Goal: Task Accomplishment & Management: Use online tool/utility

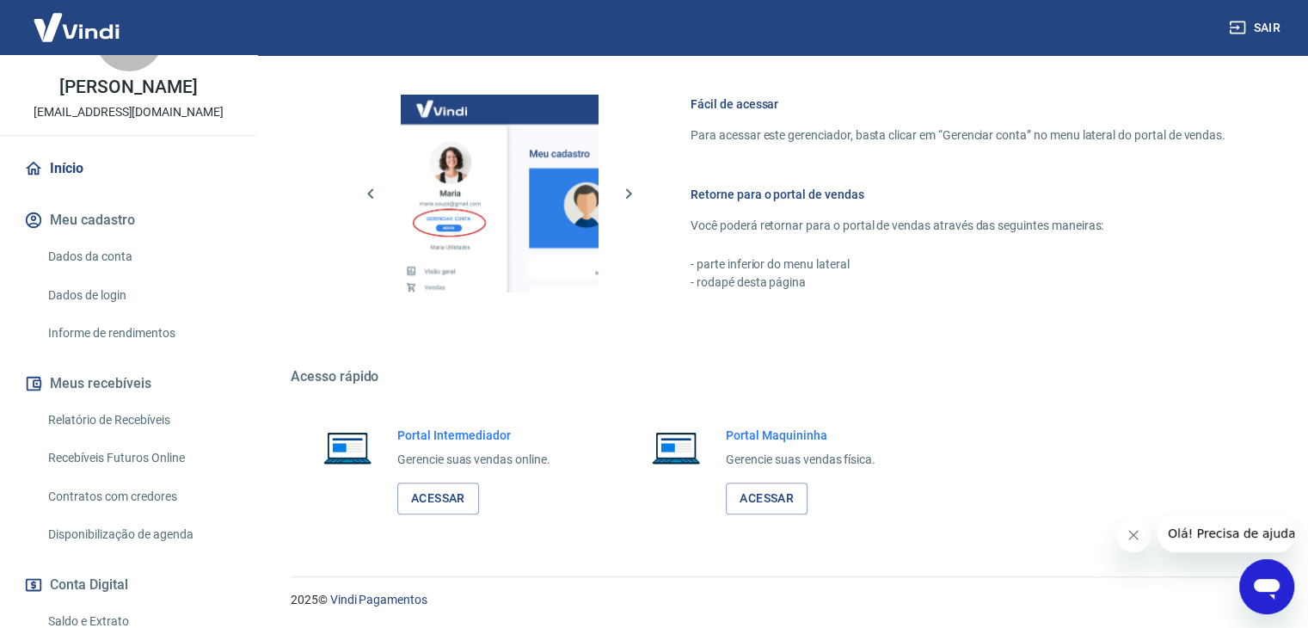
scroll to position [218, 0]
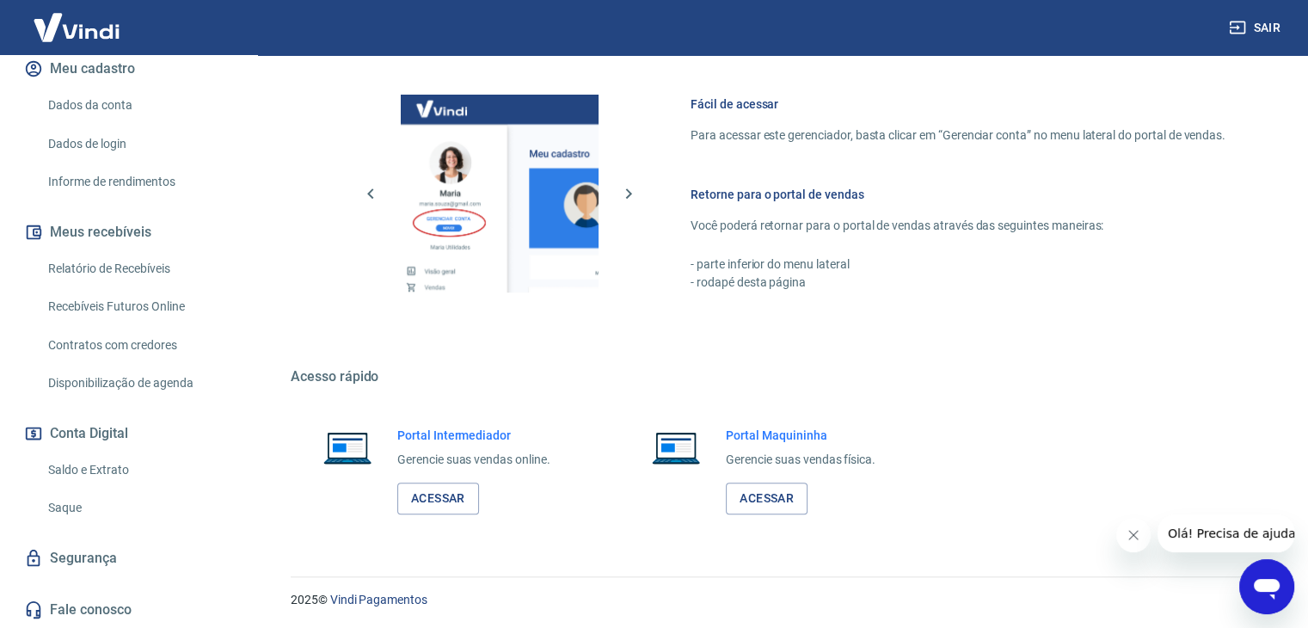
click at [103, 507] on link "Saque" at bounding box center [138, 507] width 195 height 35
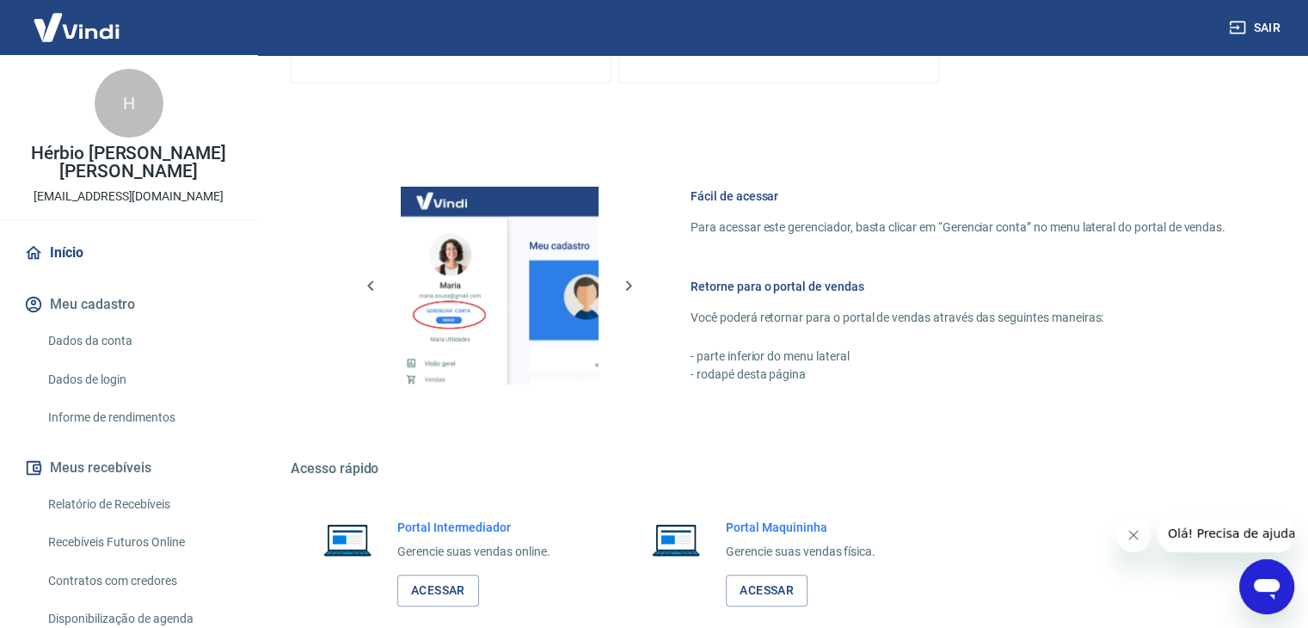
scroll to position [729, 0]
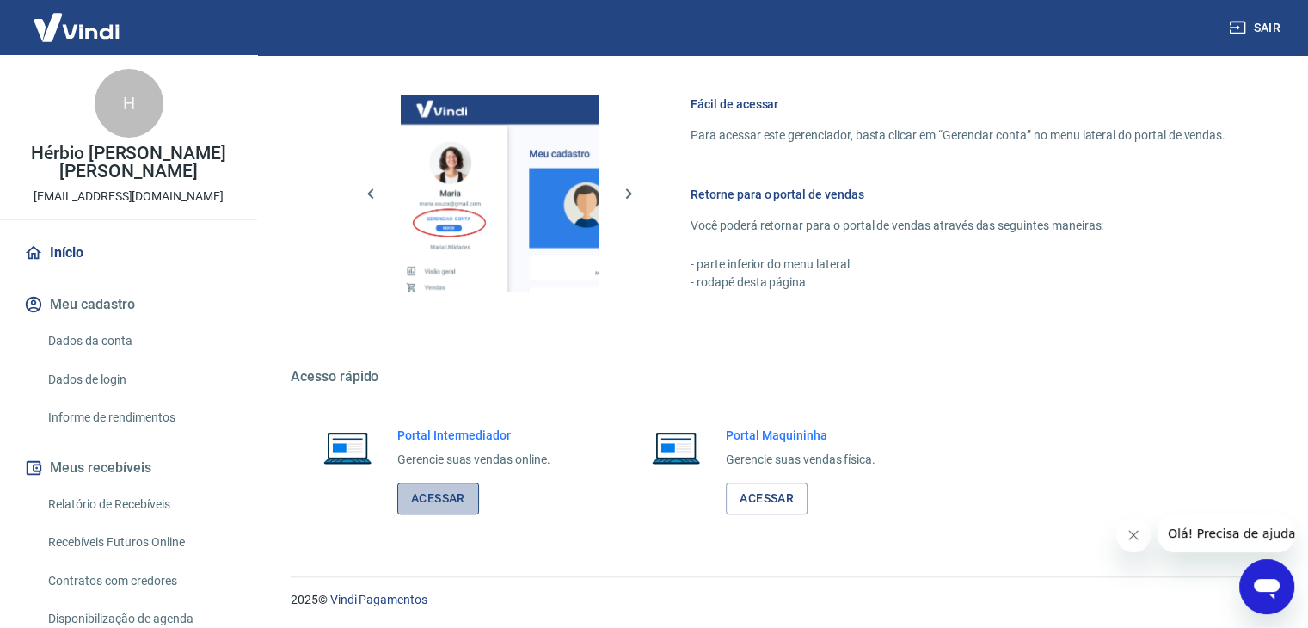
click at [461, 494] on link "Acessar" at bounding box center [438, 499] width 82 height 32
